Goal: Task Accomplishment & Management: Manage account settings

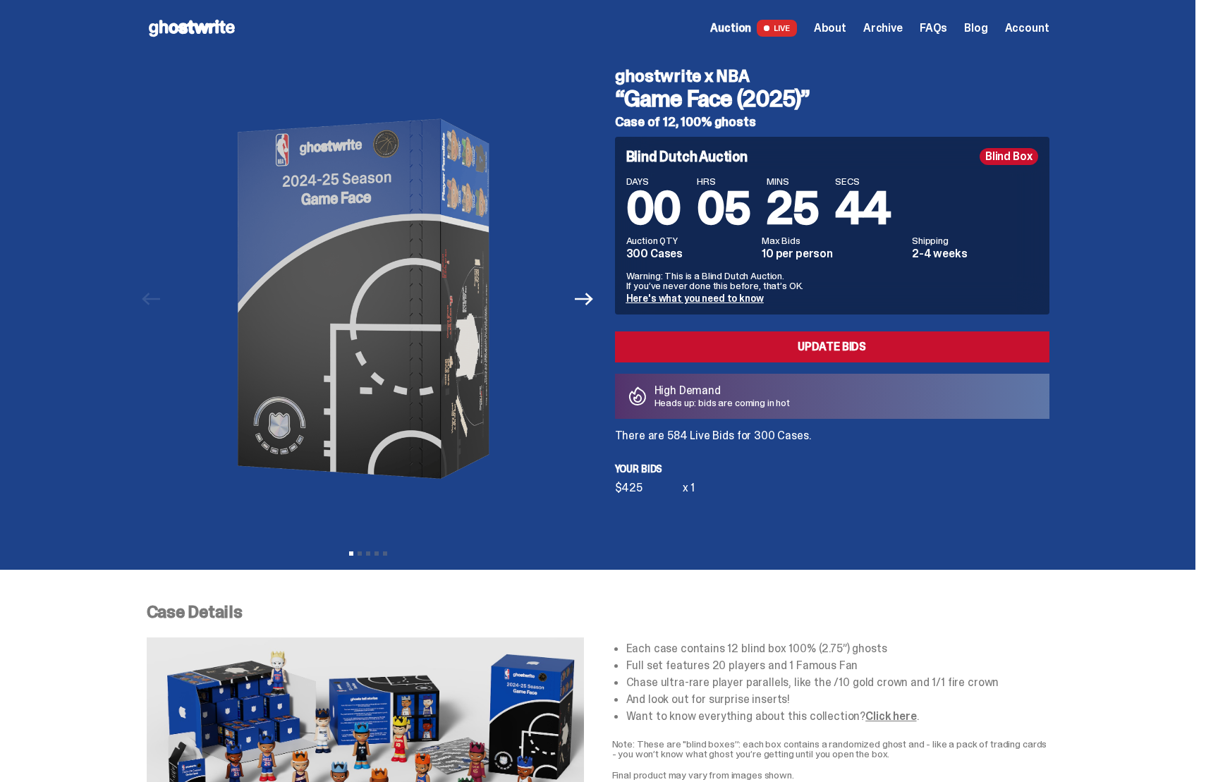
click at [1026, 27] on span "Account" at bounding box center [1027, 28] width 44 height 11
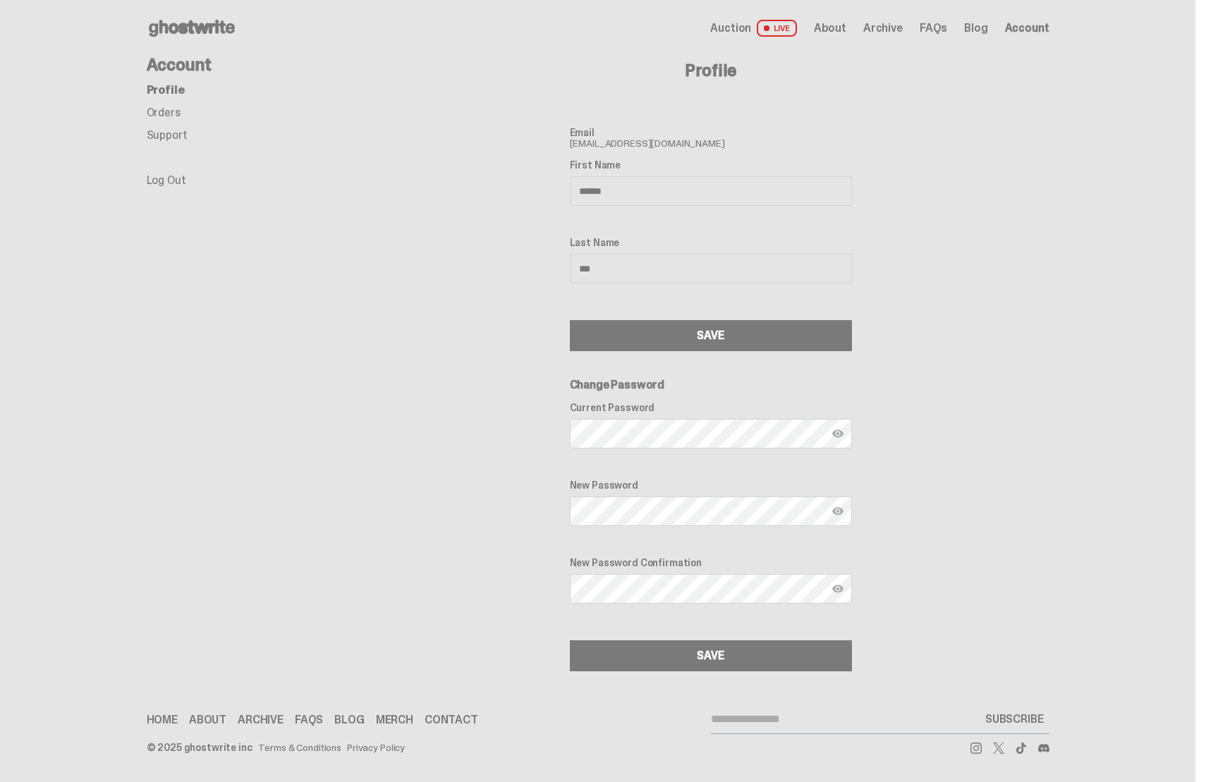
click at [167, 178] on link "Log Out" at bounding box center [166, 180] width 39 height 15
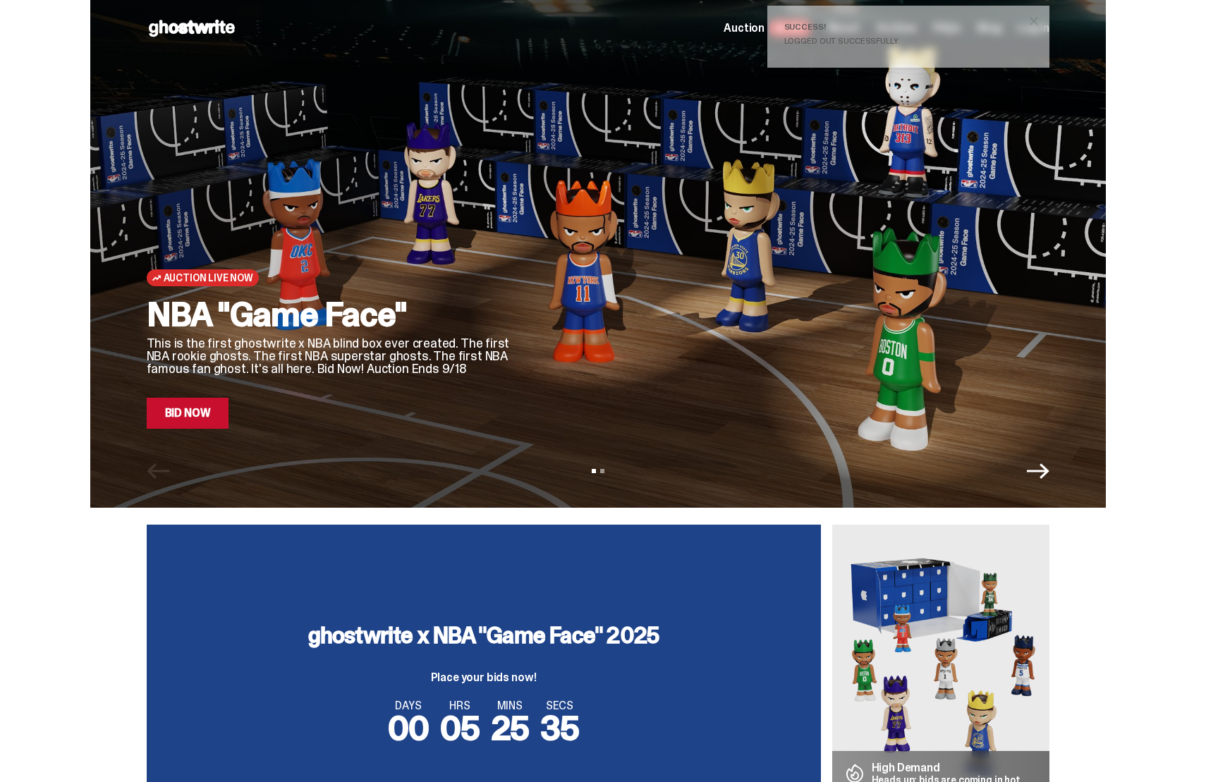
click at [1168, 144] on div "Auction Live Now NBA "Game Face" This is the first ghostwrite x NBA blind box e…" at bounding box center [597, 254] width 1195 height 508
click at [1041, 18] on span "close" at bounding box center [1034, 21] width 14 height 14
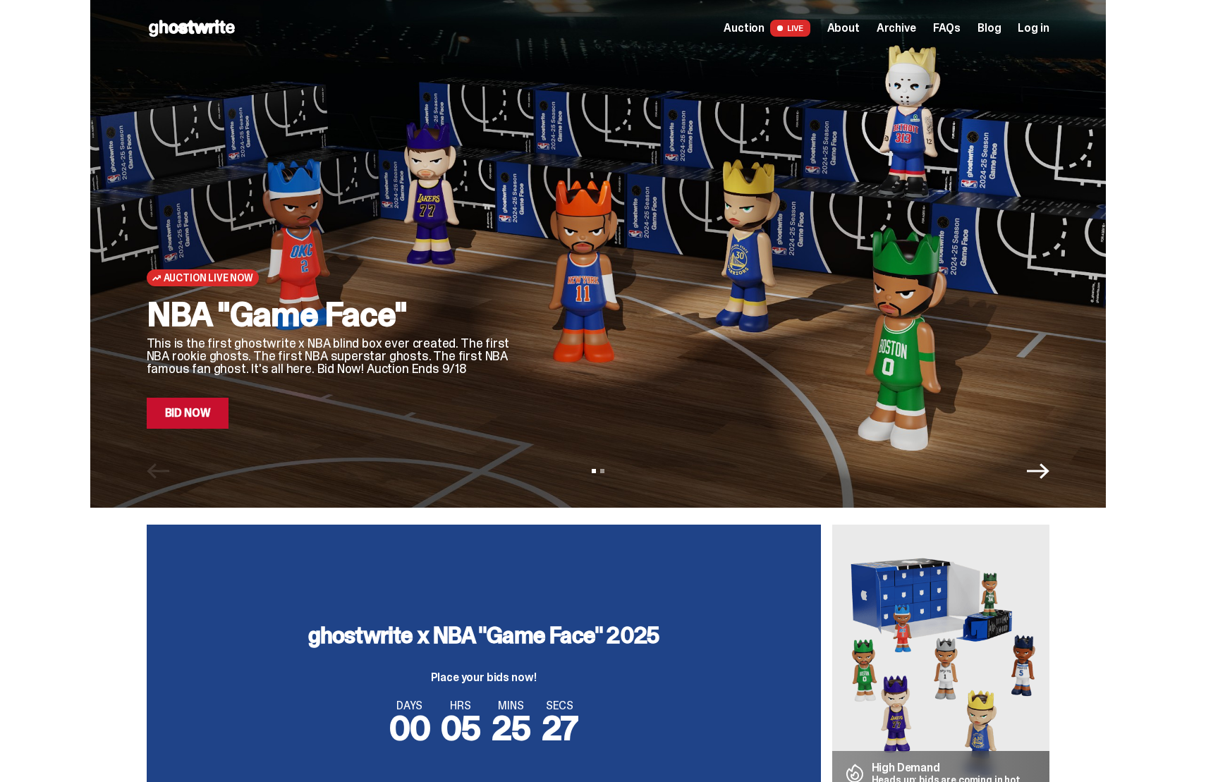
click at [1038, 30] on span "Log in" at bounding box center [1033, 28] width 31 height 11
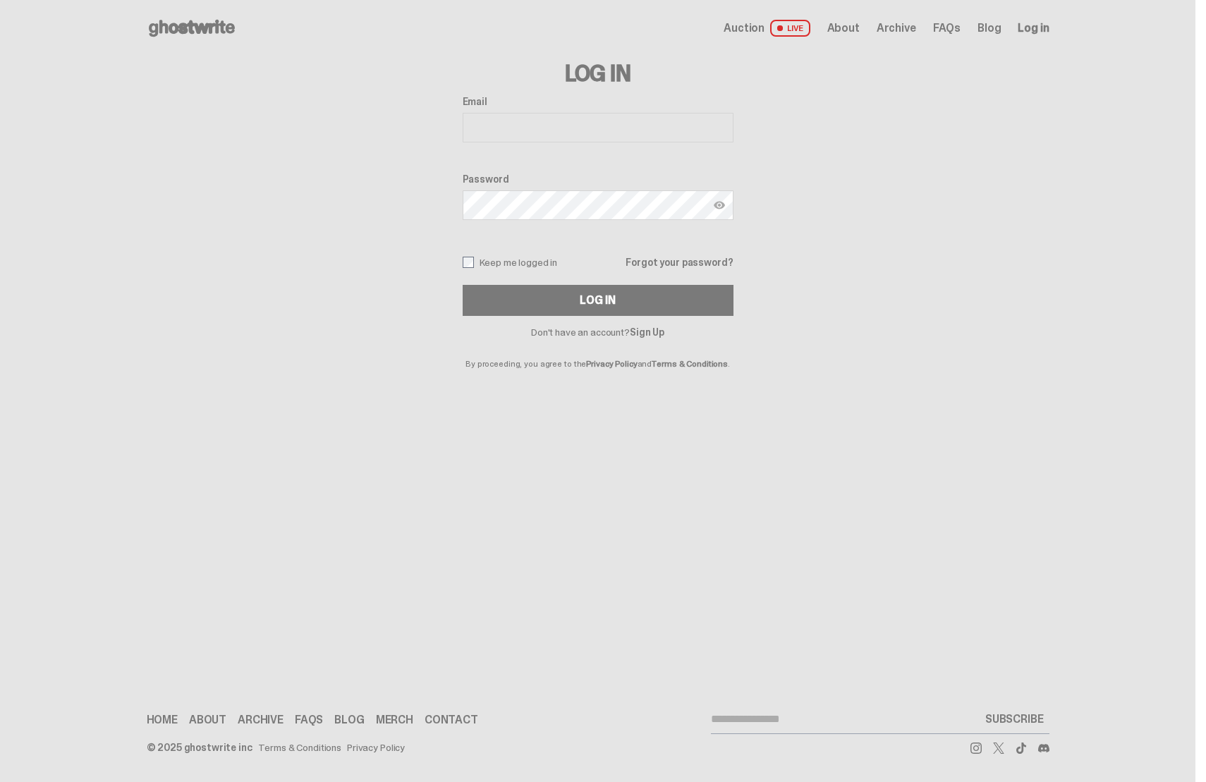
click at [573, 127] on input "Email" at bounding box center [598, 128] width 271 height 30
type input "**********"
click at [463, 285] on button "Log In" at bounding box center [598, 300] width 271 height 31
